Goal: Information Seeking & Learning: Learn about a topic

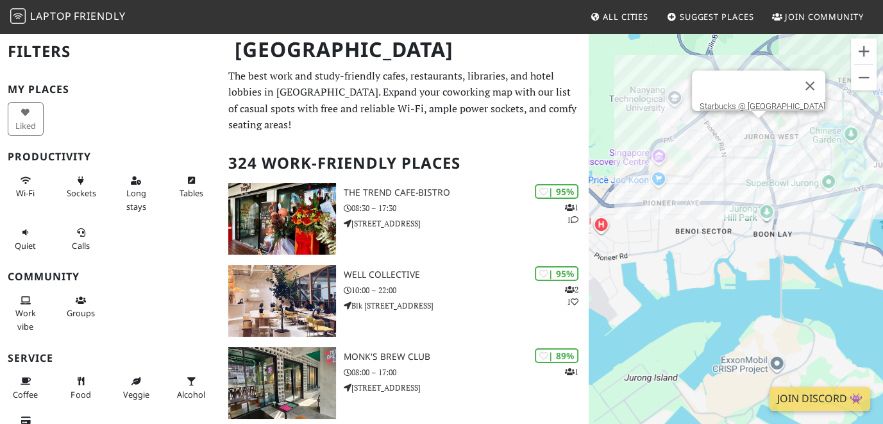
click at [755, 87] on div at bounding box center [746, 86] width 95 height 31
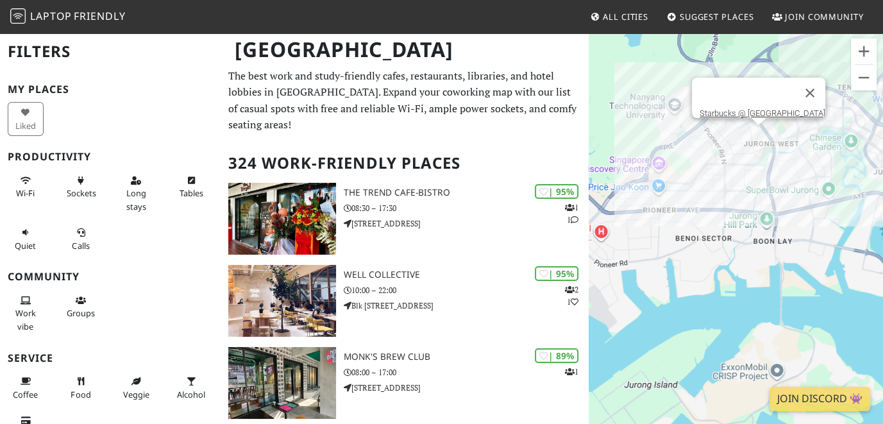
click at [755, 133] on div "Starbucks @ [GEOGRAPHIC_DATA]" at bounding box center [735, 244] width 294 height 424
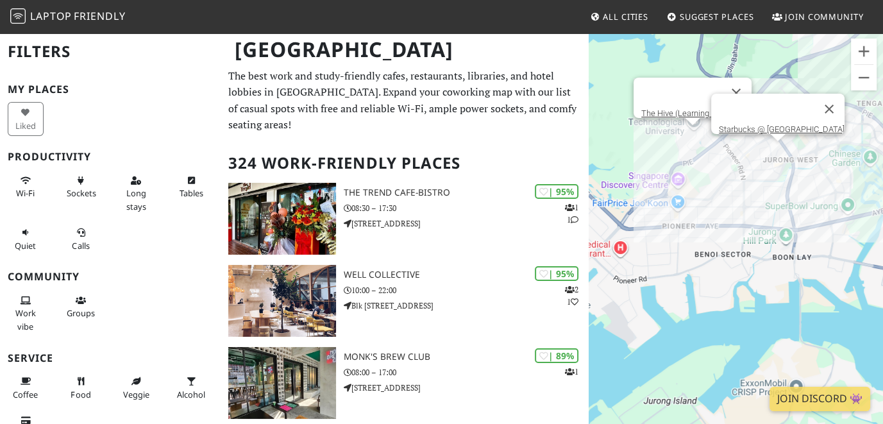
click at [692, 137] on div "Starbucks @ [GEOGRAPHIC_DATA] (Learning Hub South)" at bounding box center [735, 244] width 294 height 424
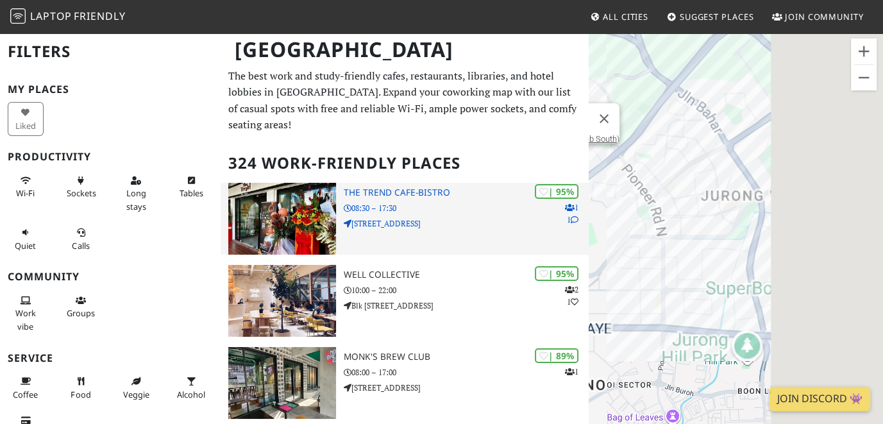
drag, startPoint x: 812, startPoint y: 195, endPoint x: 586, endPoint y: 208, distance: 226.0
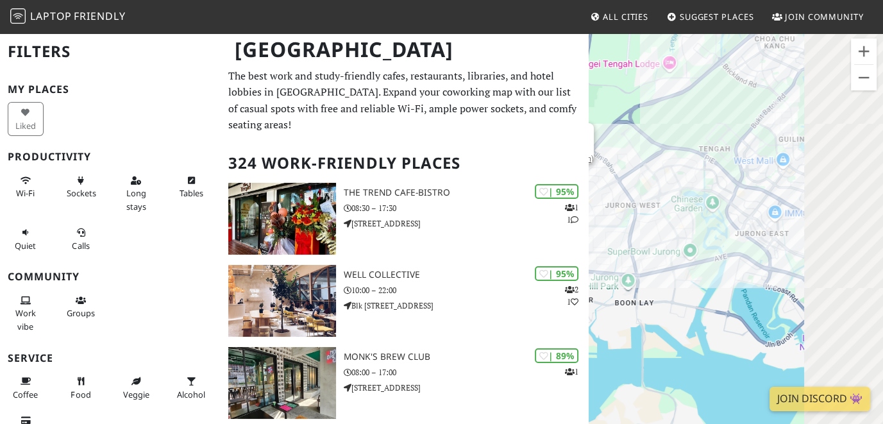
drag, startPoint x: 798, startPoint y: 254, endPoint x: 701, endPoint y: 225, distance: 101.2
click at [701, 225] on div "The Hive (Learning Hub South)" at bounding box center [735, 244] width 294 height 424
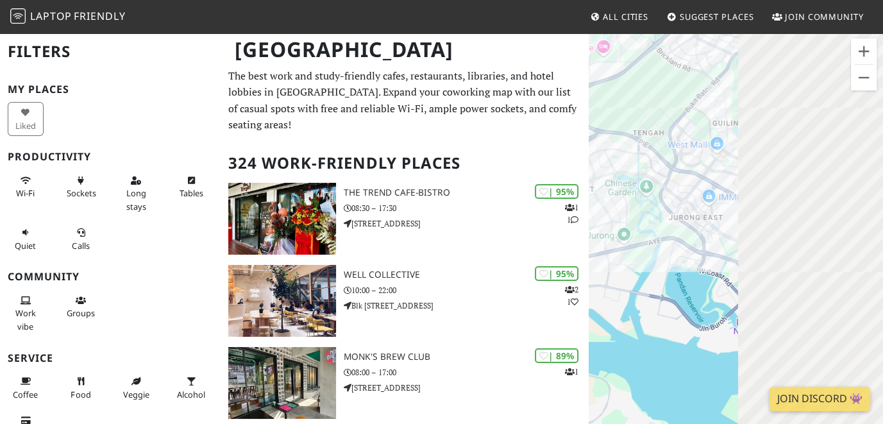
drag, startPoint x: 762, startPoint y: 219, endPoint x: 626, endPoint y: 206, distance: 137.1
click at [626, 206] on div "The Hive (Learning Hub South)" at bounding box center [735, 244] width 294 height 424
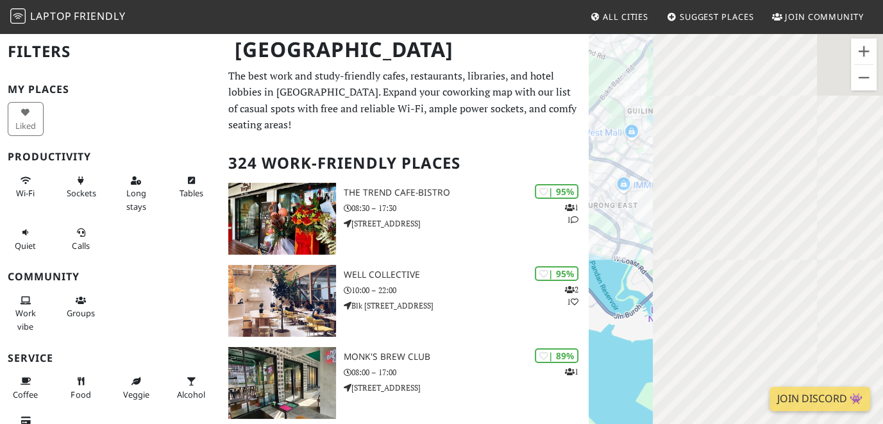
drag, startPoint x: 706, startPoint y: 169, endPoint x: 618, endPoint y: 156, distance: 88.7
click at [618, 156] on div "The Hive (Learning Hub South)" at bounding box center [735, 244] width 294 height 424
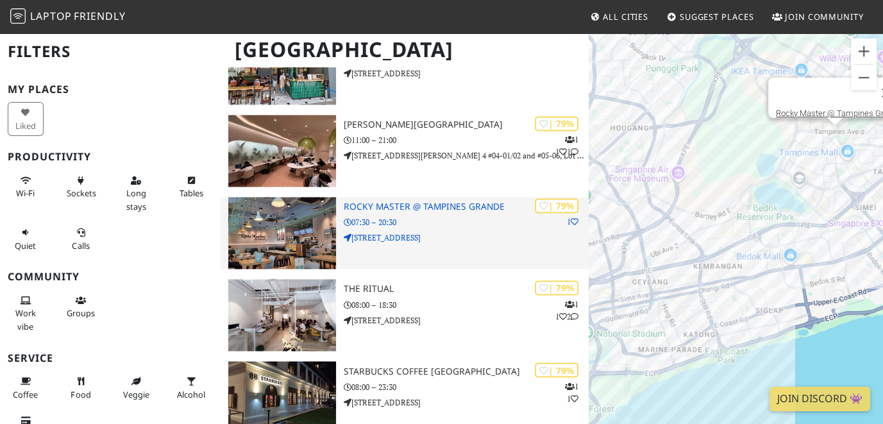
scroll to position [1987, 0]
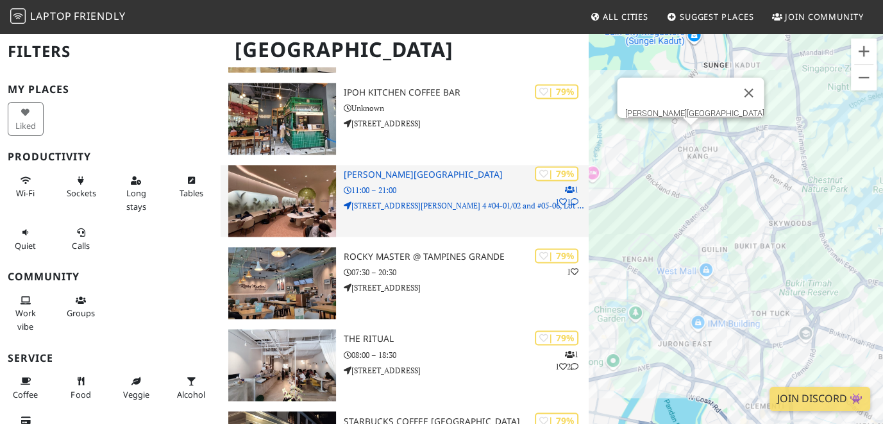
click at [317, 190] on img at bounding box center [281, 201] width 107 height 72
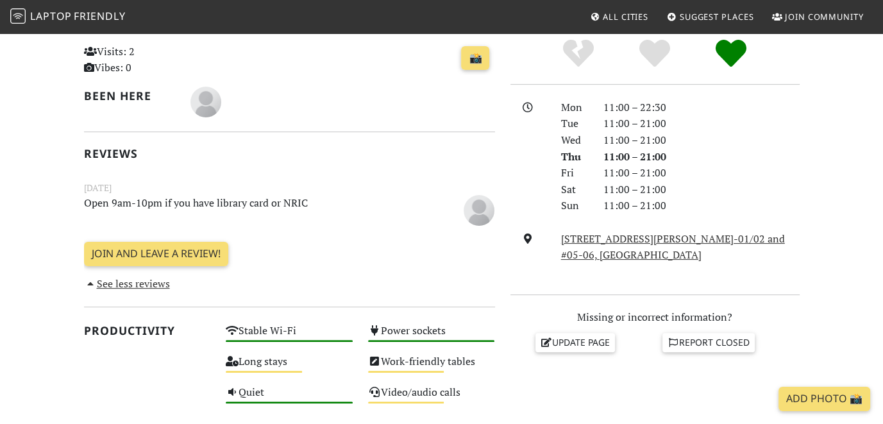
scroll to position [320, 0]
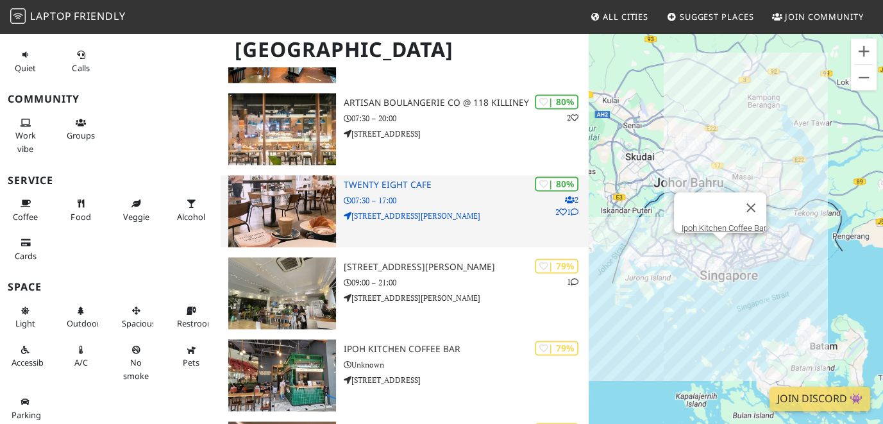
scroll to position [1923, 0]
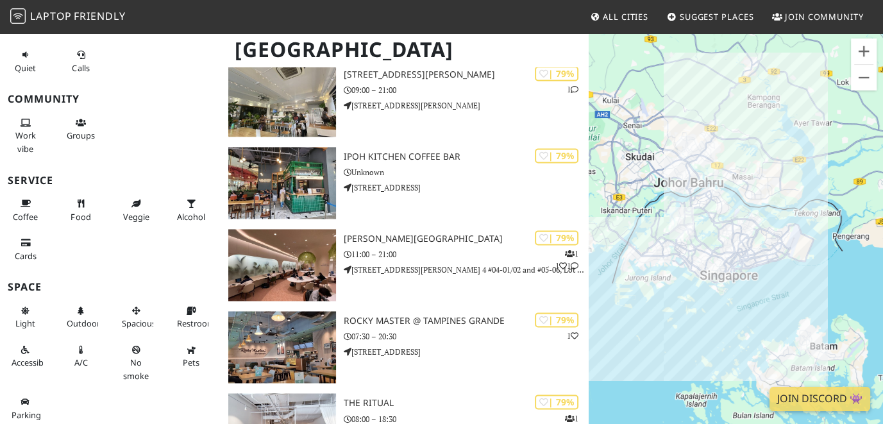
click at [609, 17] on span "All Cities" at bounding box center [625, 17] width 46 height 12
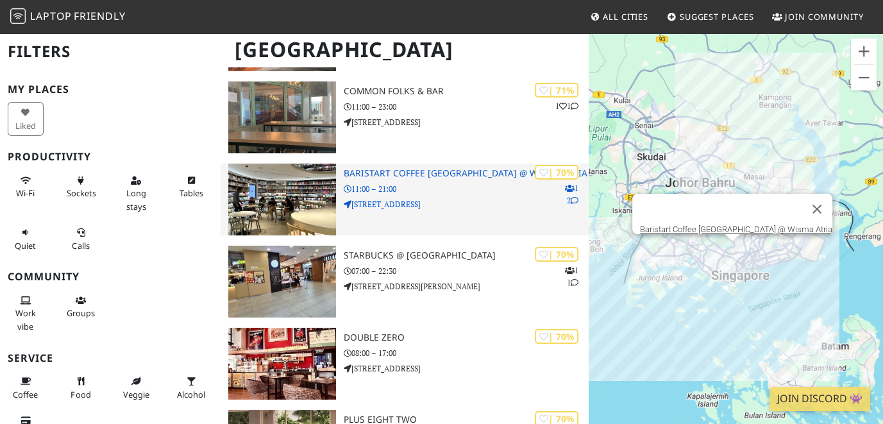
scroll to position [4615, 0]
